Goal: Task Accomplishment & Management: Manage account settings

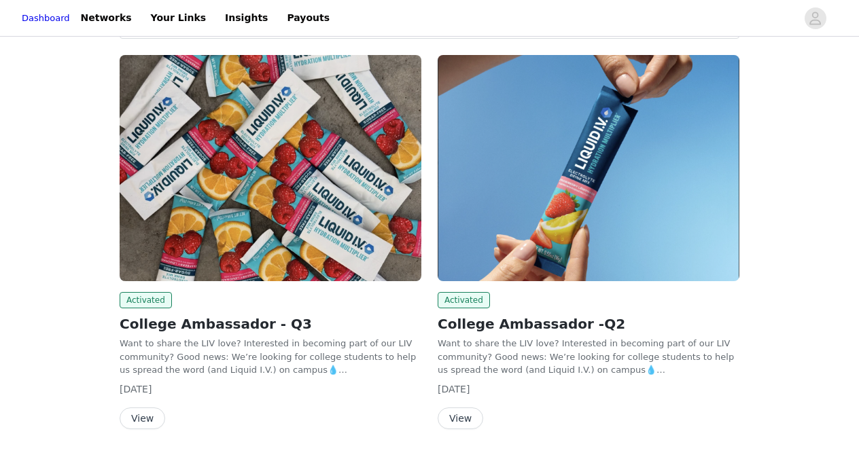
scroll to position [202, 0]
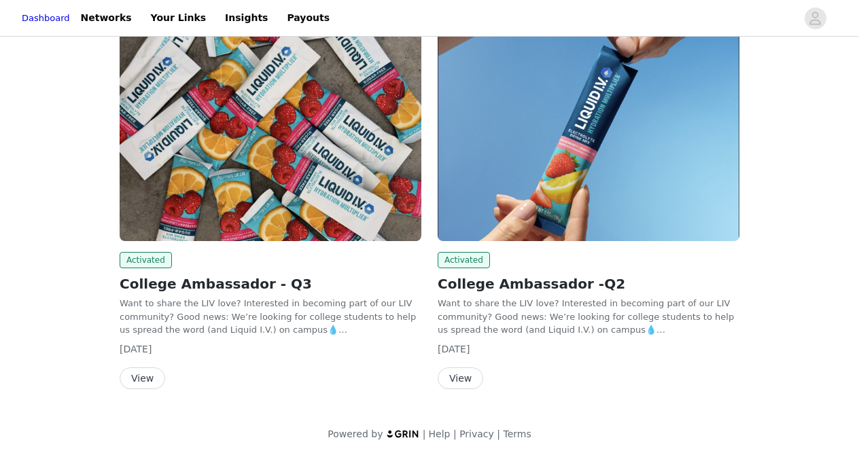
click at [142, 374] on button "View" at bounding box center [143, 378] width 46 height 22
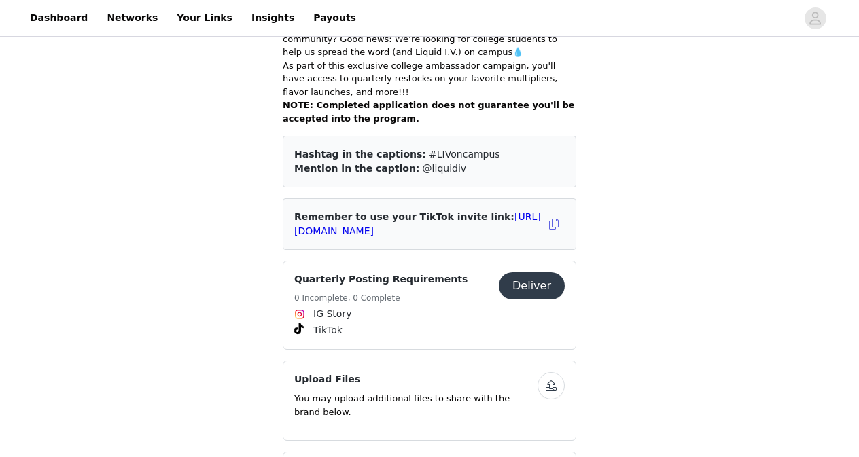
scroll to position [458, 0]
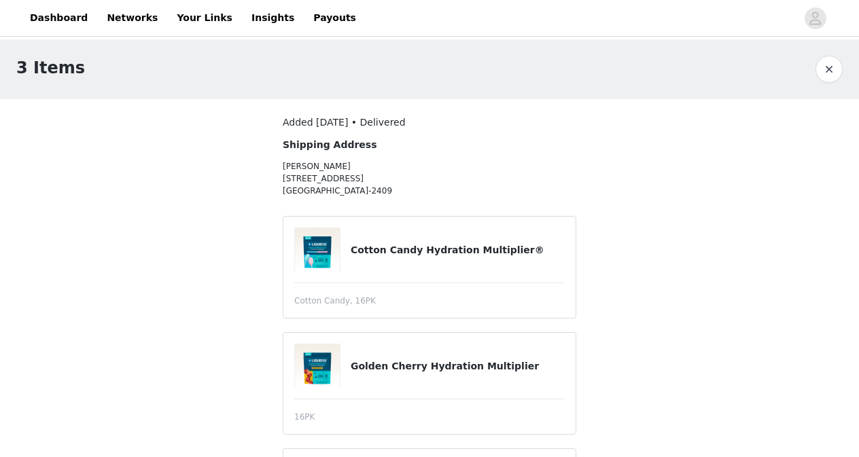
click at [363, 255] on h4 "Cotton Candy Hydration Multiplier®" at bounding box center [457, 250] width 214 height 14
click at [50, 16] on link "Dashboard" at bounding box center [59, 18] width 74 height 31
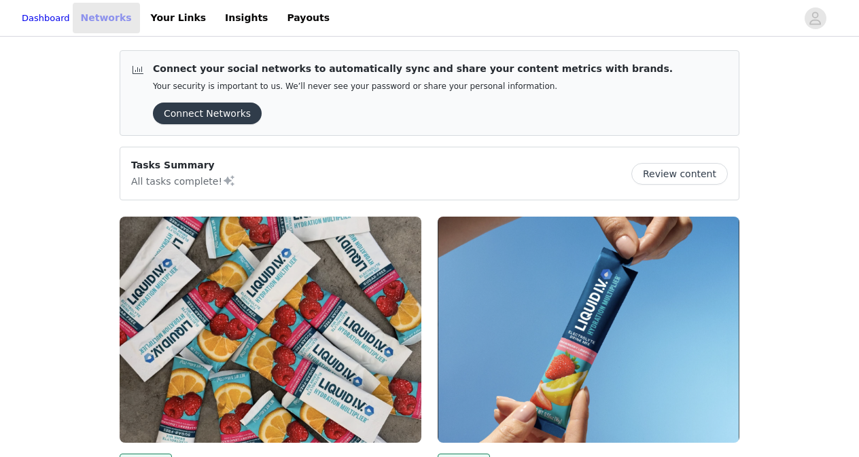
click at [121, 7] on link "Networks" at bounding box center [106, 18] width 67 height 31
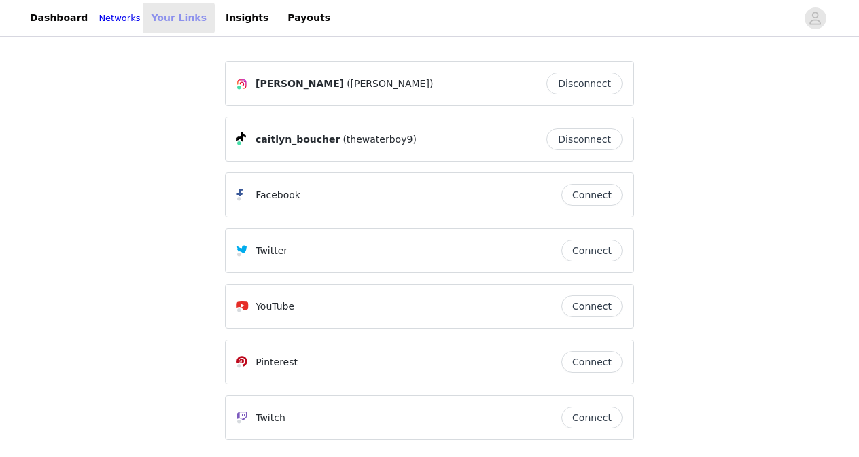
click at [182, 24] on link "Your Links" at bounding box center [179, 18] width 72 height 31
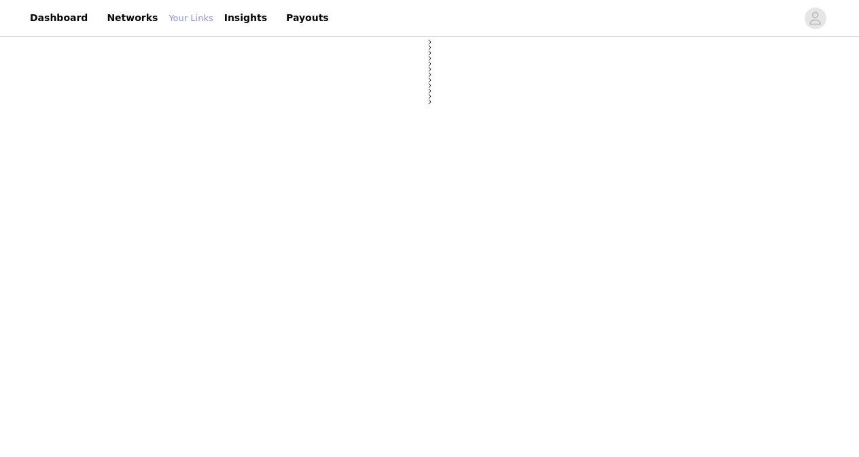
select select "12"
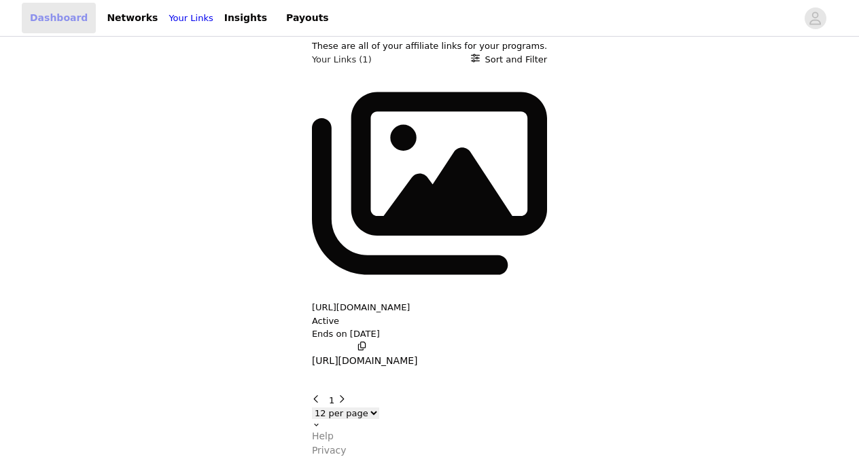
click at [63, 22] on link "Dashboard" at bounding box center [59, 18] width 74 height 31
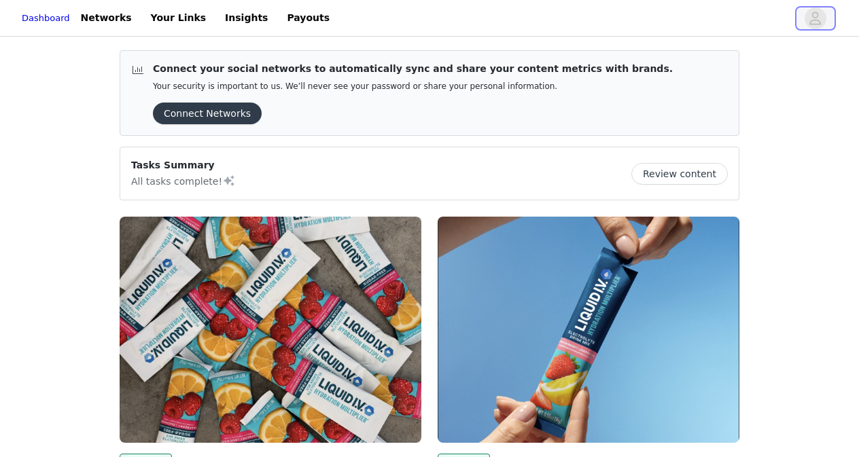
click at [814, 11] on icon "avatar" at bounding box center [814, 18] width 13 height 22
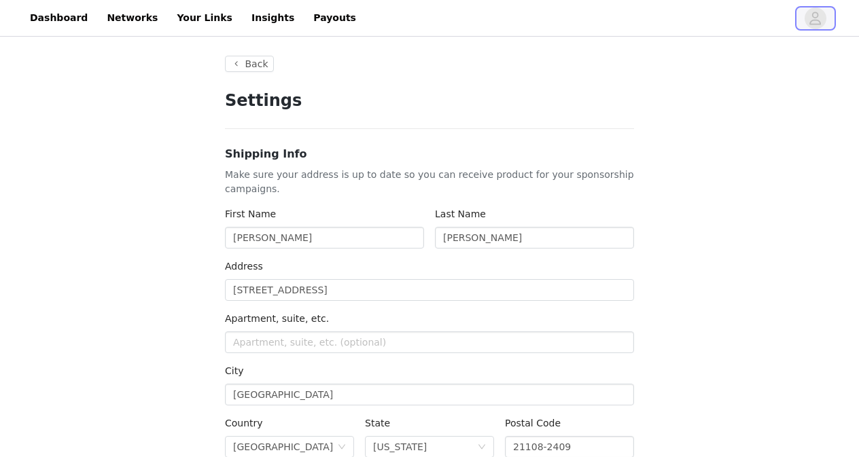
type input "+1 ([GEOGRAPHIC_DATA])"
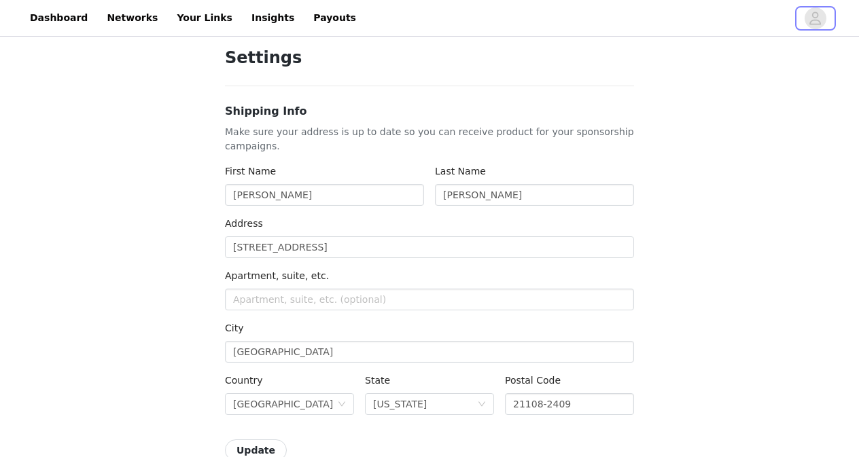
scroll to position [50, 0]
